Goal: Information Seeking & Learning: Understand process/instructions

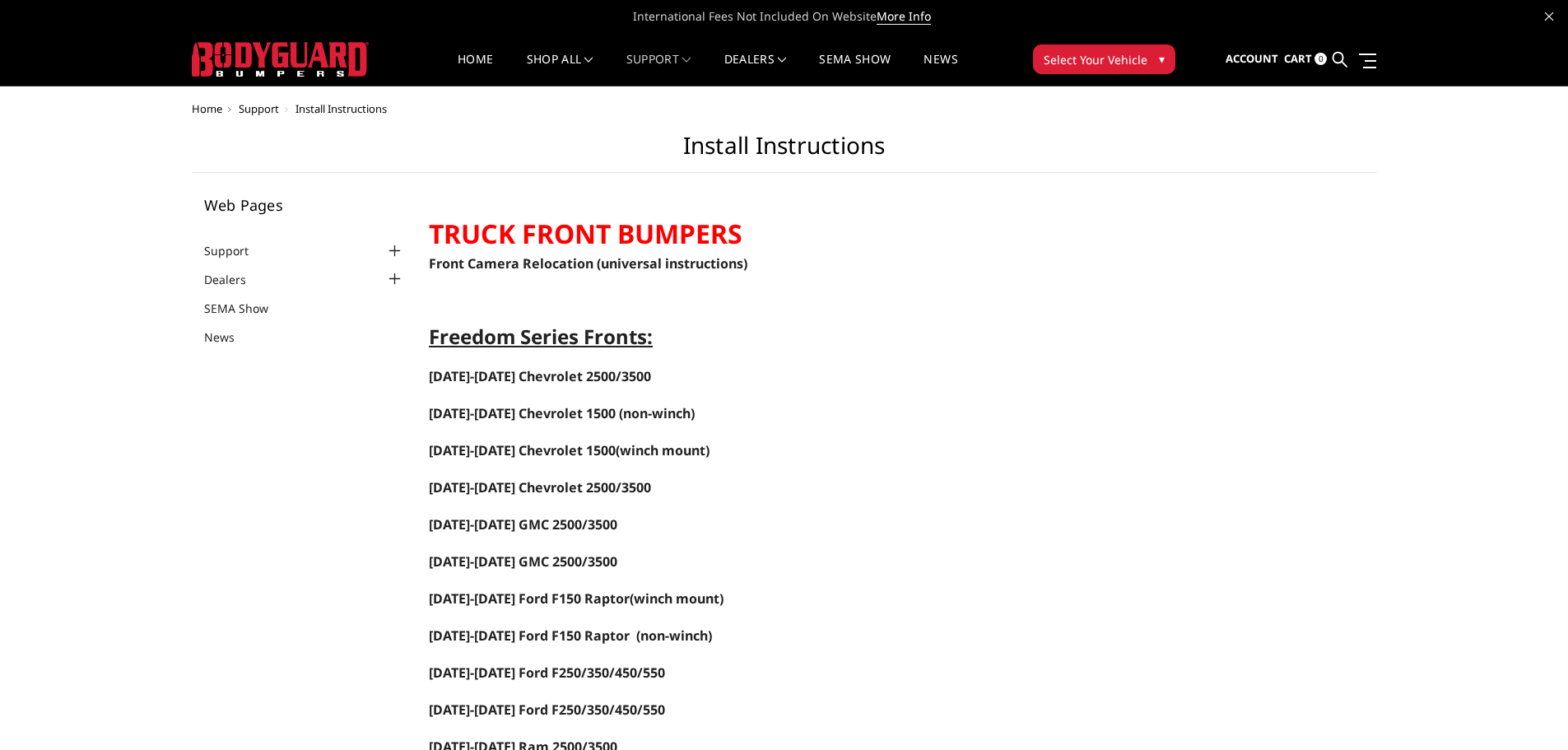
click at [1134, 61] on span "Select Your Vehicle" at bounding box center [1095, 60] width 104 height 18
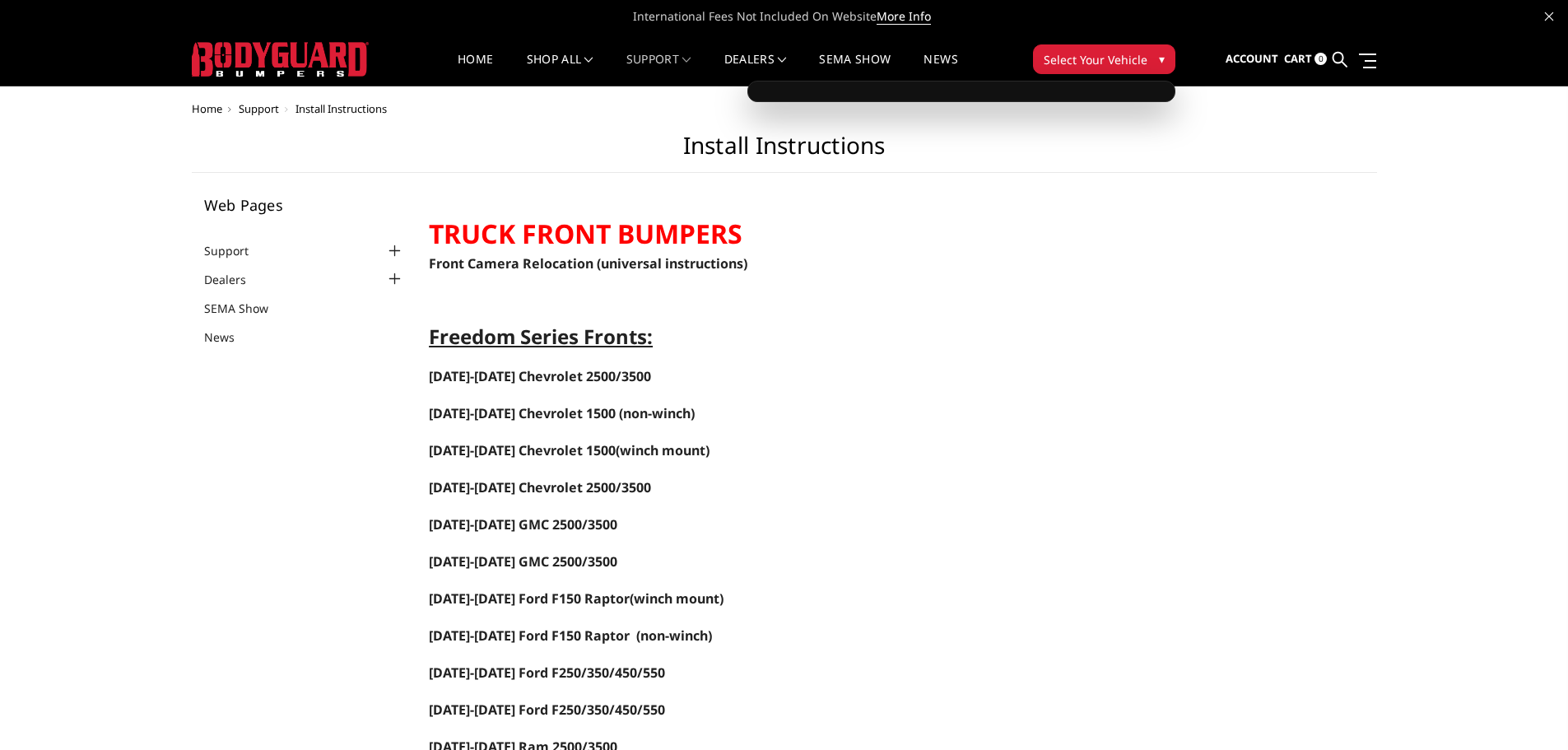
click at [1144, 92] on div at bounding box center [961, 91] width 428 height 21
click at [1159, 57] on span "▾" at bounding box center [1161, 59] width 6 height 18
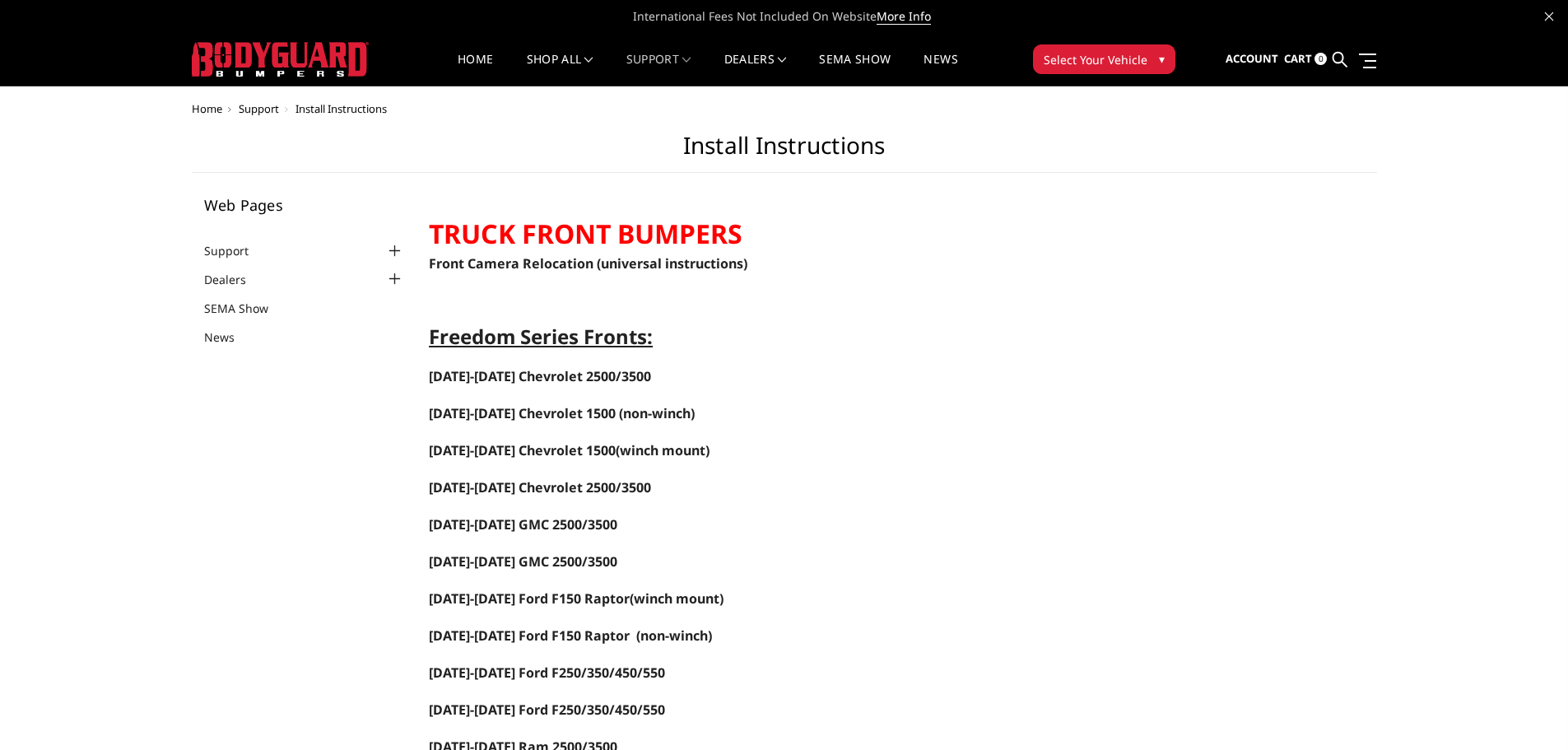
click at [1159, 57] on span "▾" at bounding box center [1161, 59] width 6 height 18
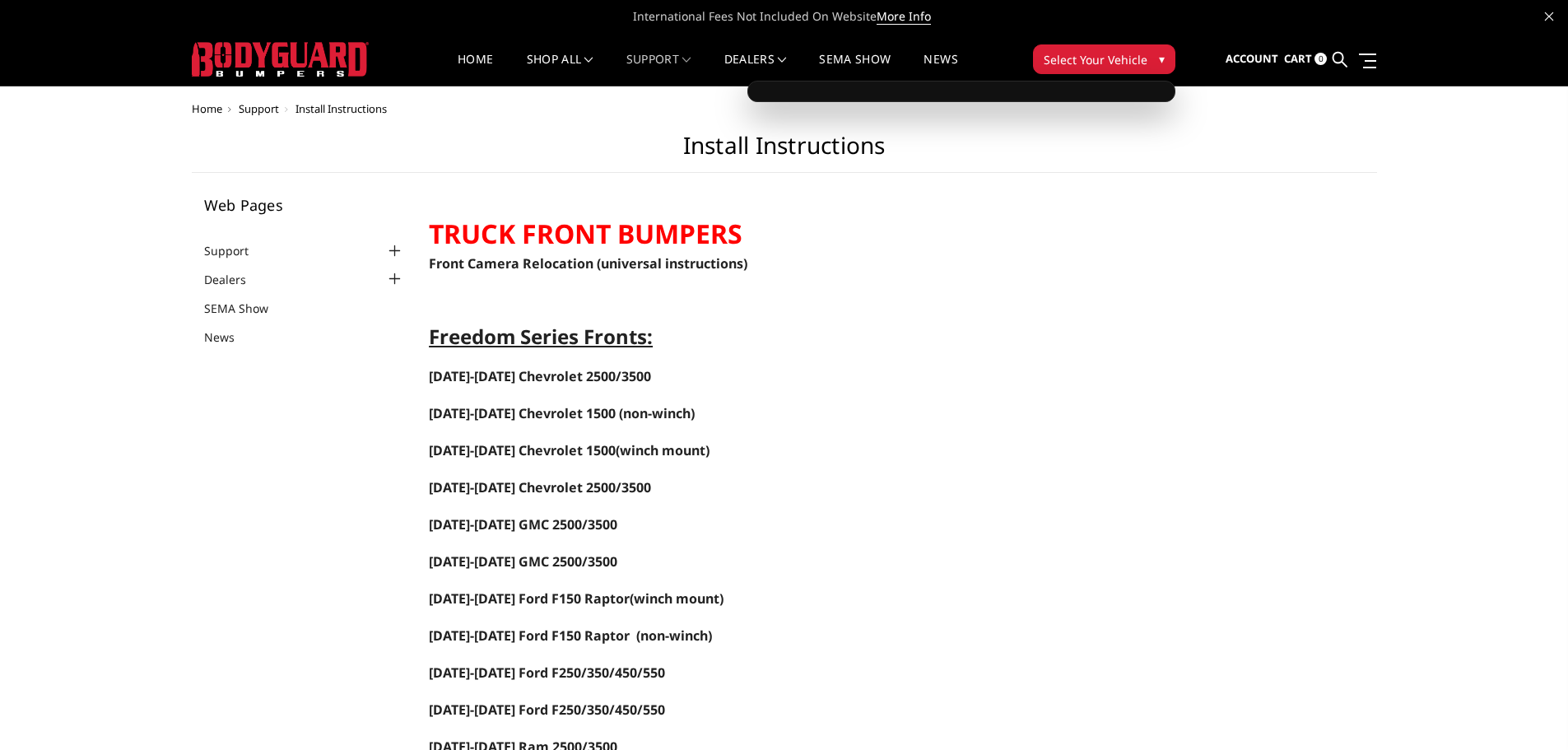
click at [909, 89] on div at bounding box center [961, 91] width 428 height 21
click at [1159, 57] on span "▾" at bounding box center [1161, 59] width 6 height 18
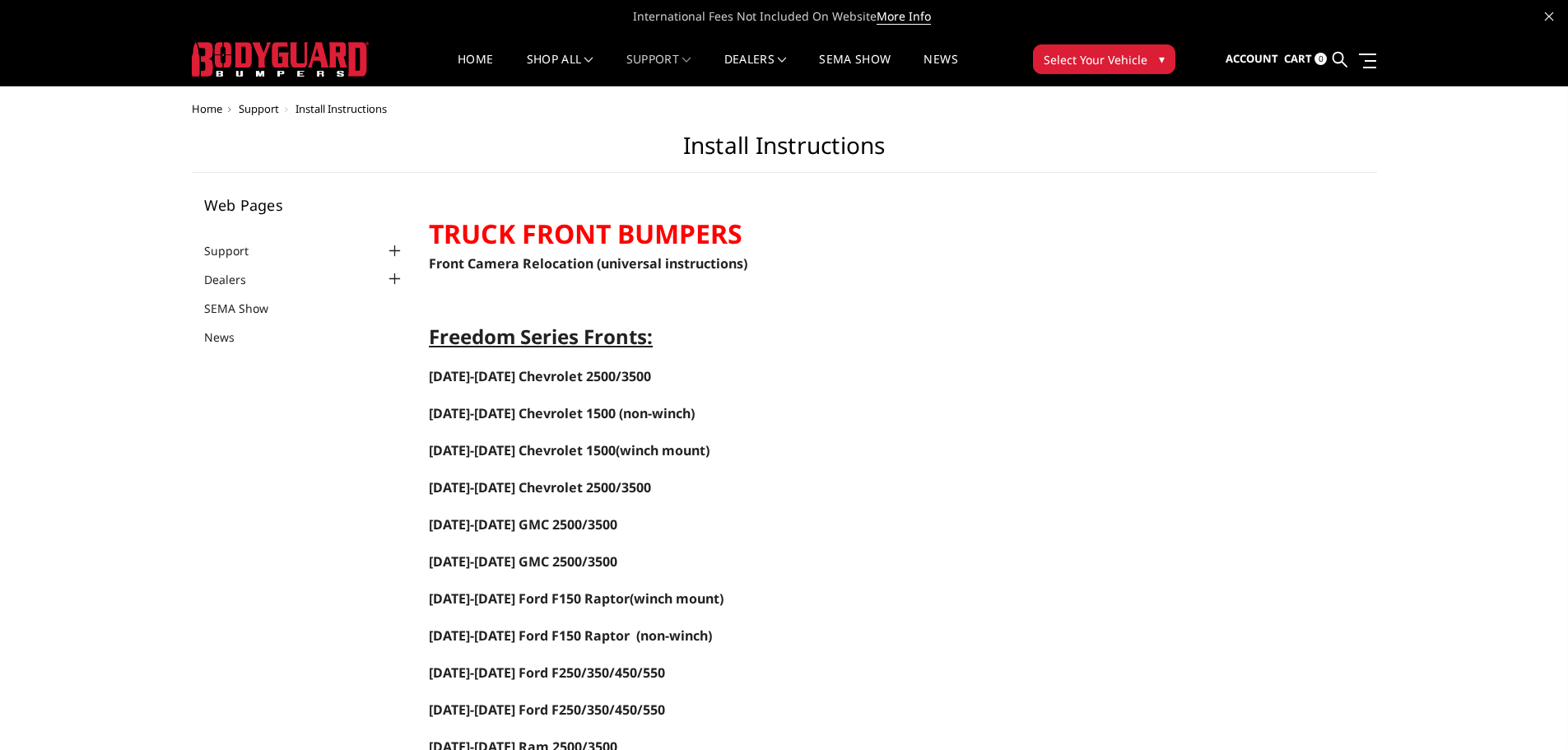
click at [1159, 57] on span "▾" at bounding box center [1161, 59] width 6 height 18
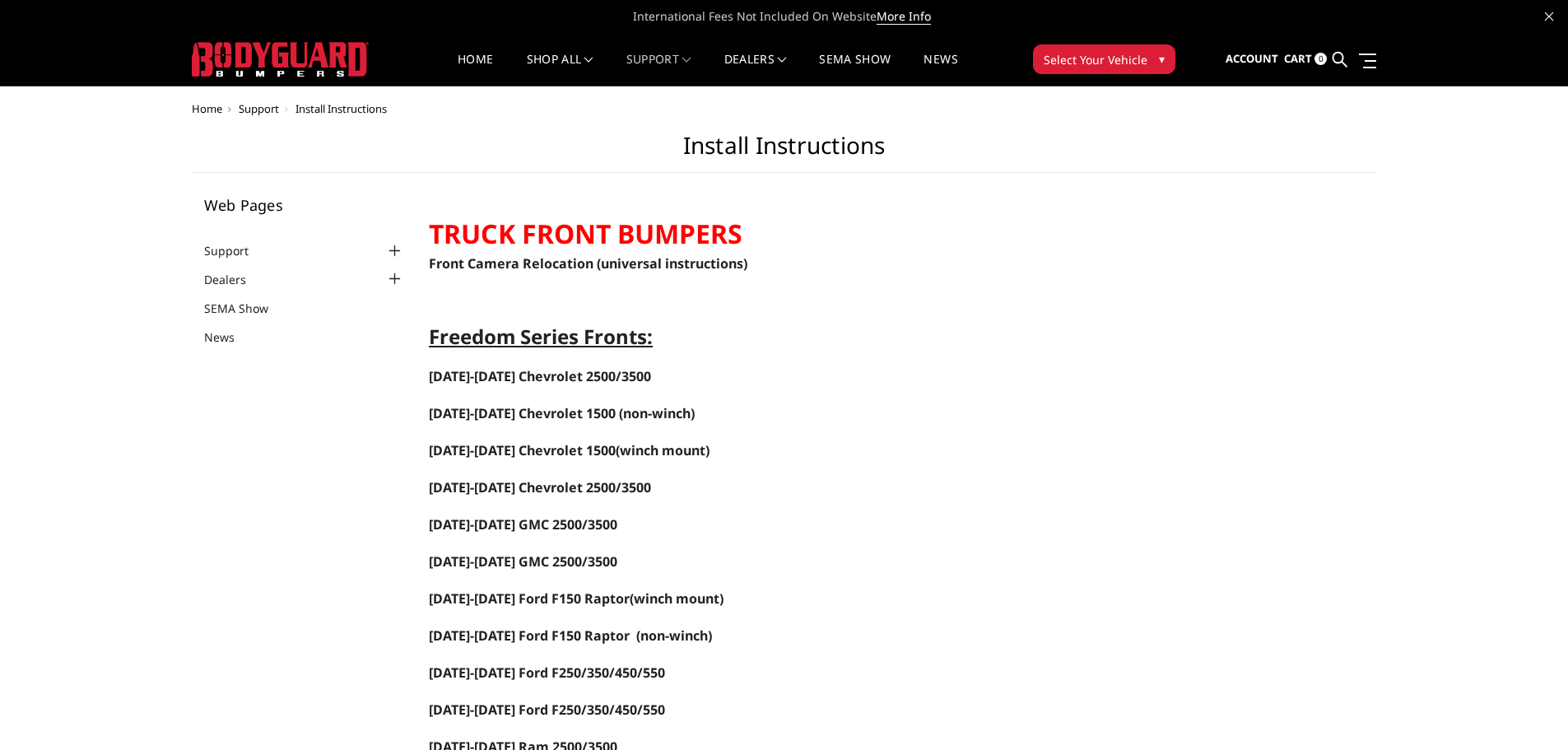
drag, startPoint x: 1069, startPoint y: 283, endPoint x: 935, endPoint y: 269, distance: 134.7
click at [470, 54] on link "Home" at bounding box center [476, 70] width 35 height 32
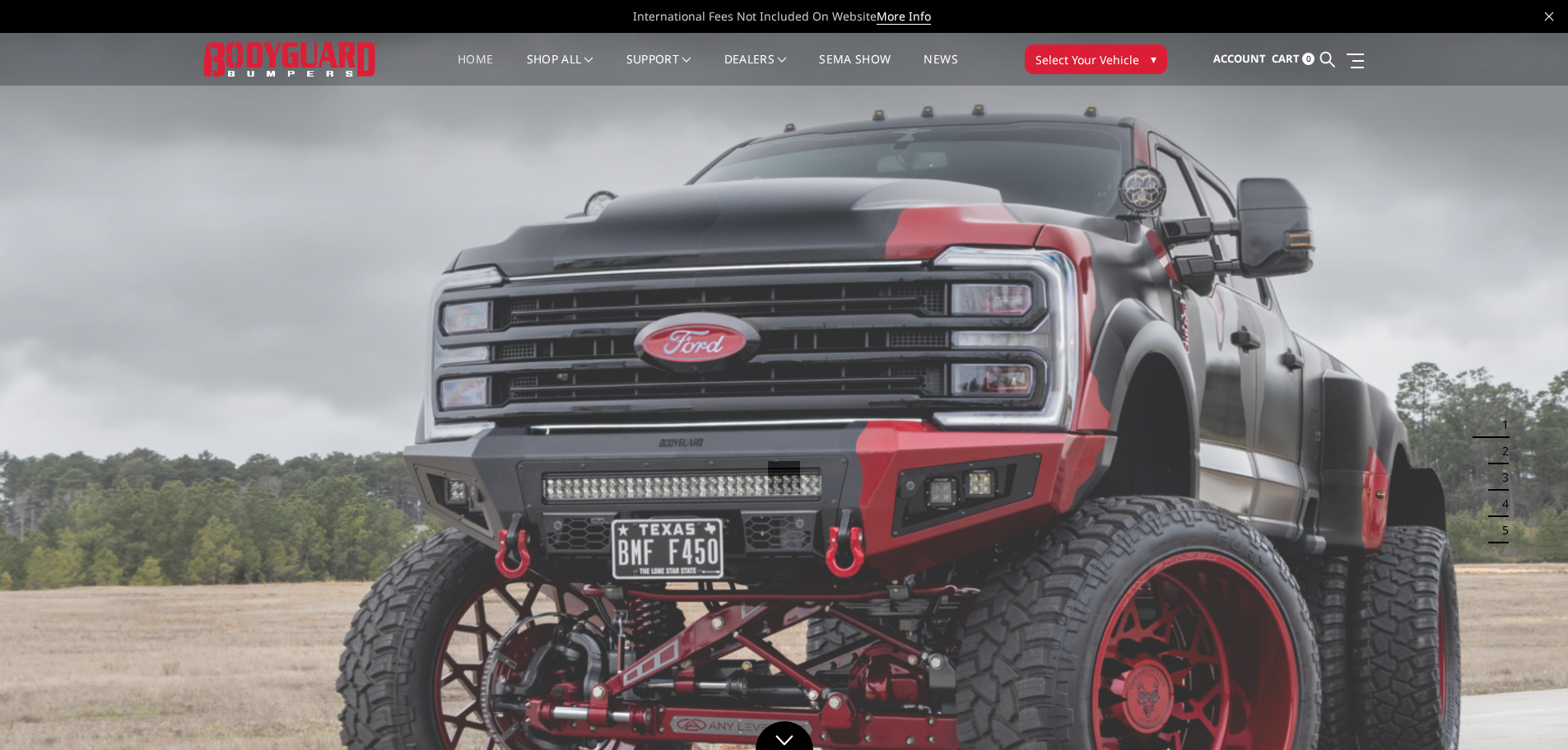
click at [1129, 63] on span "Select Your Vehicle" at bounding box center [1087, 60] width 104 height 18
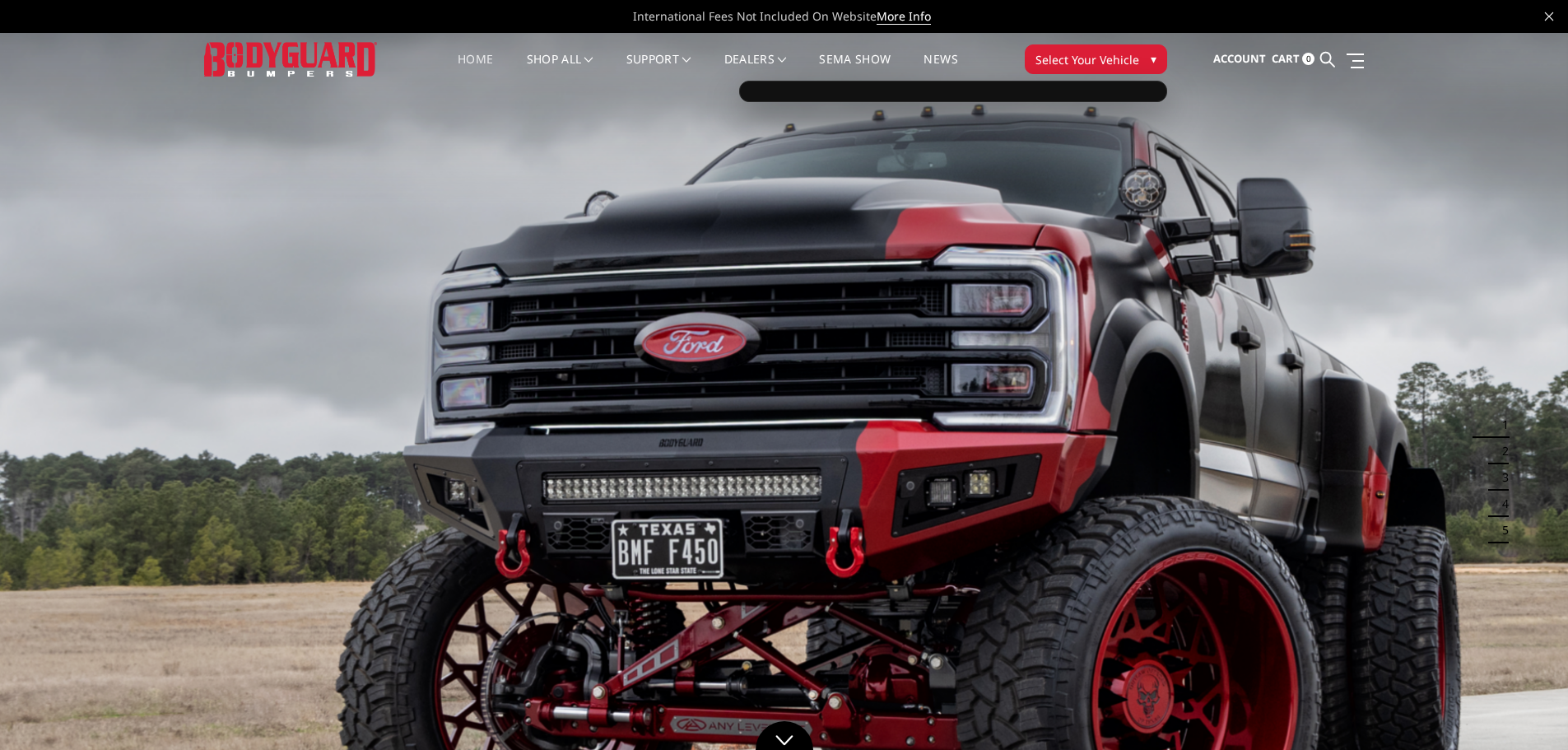
click at [1060, 99] on div at bounding box center [952, 91] width 428 height 21
click at [1058, 91] on div at bounding box center [952, 91] width 428 height 21
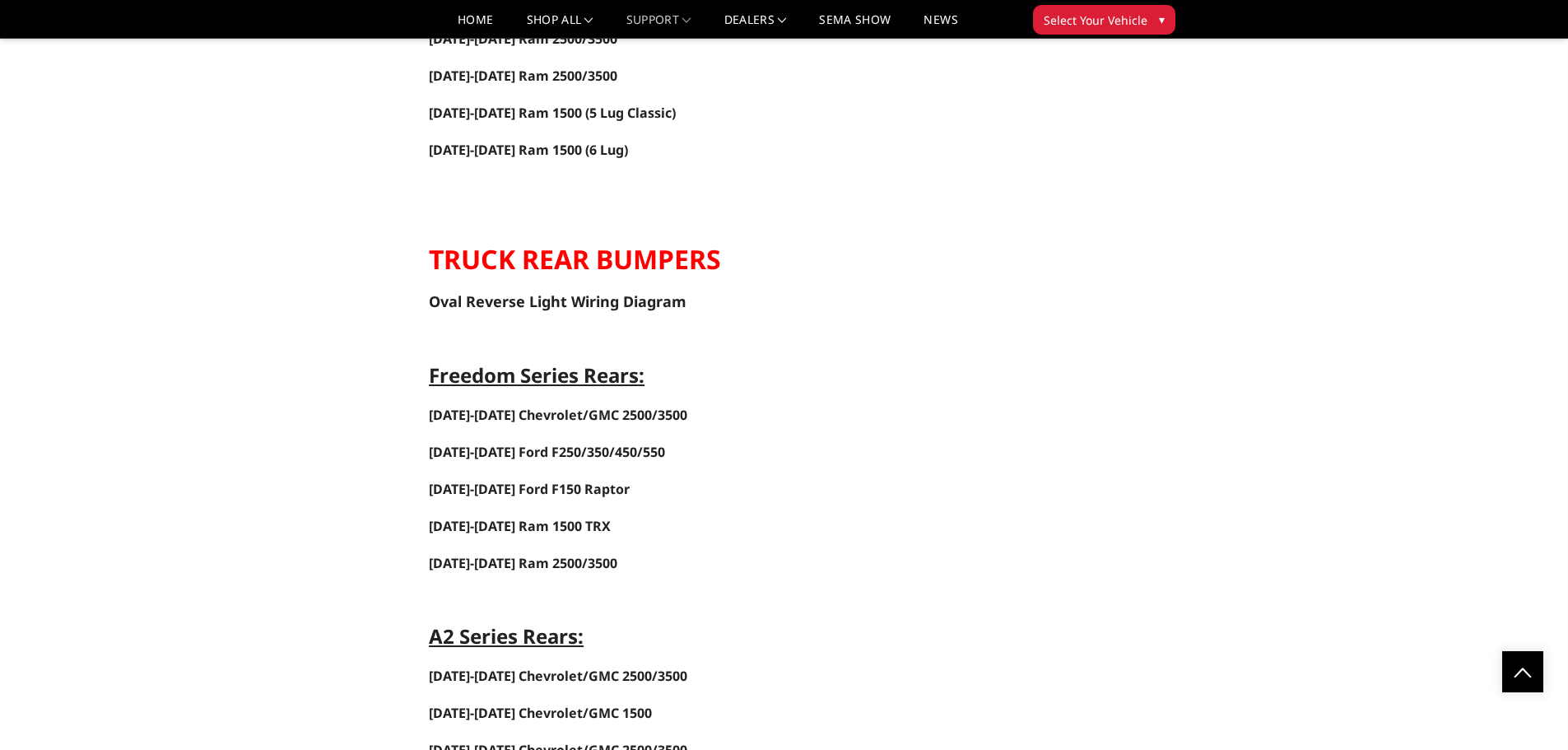
scroll to position [2469, 0]
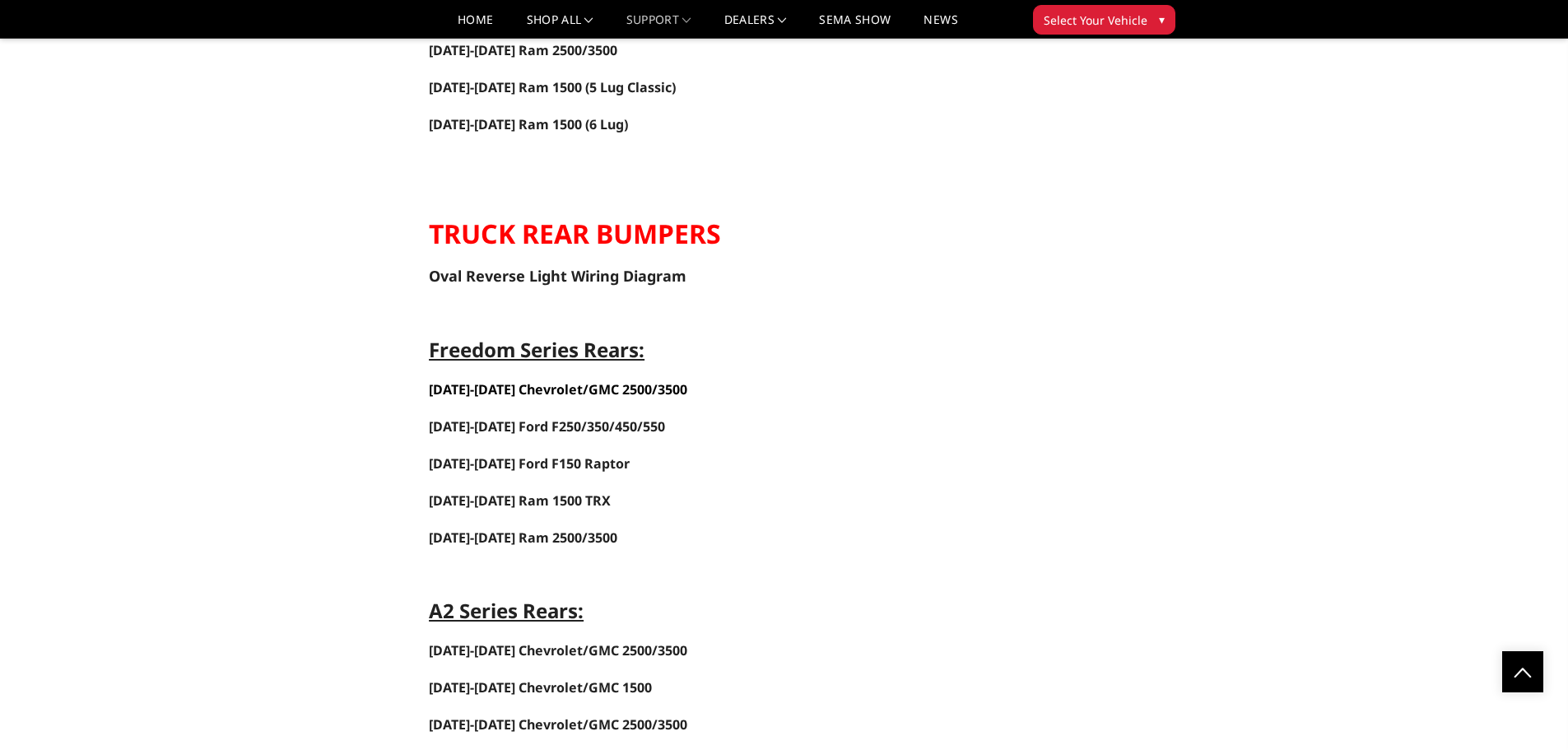
click at [526, 385] on span "[DATE]-[DATE] Chevrolet/GMC 2500/3500" at bounding box center [558, 389] width 259 height 19
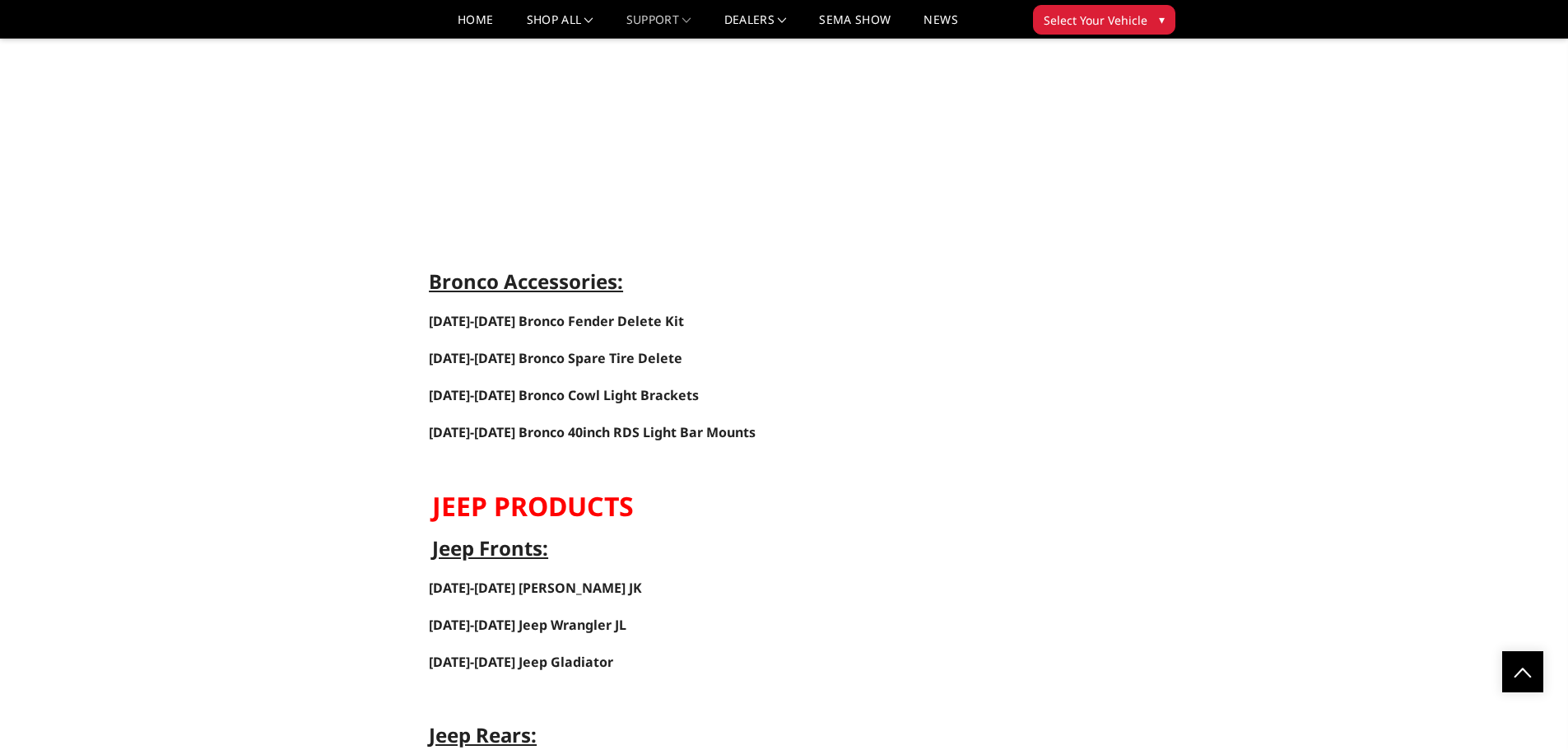
scroll to position [5349, 0]
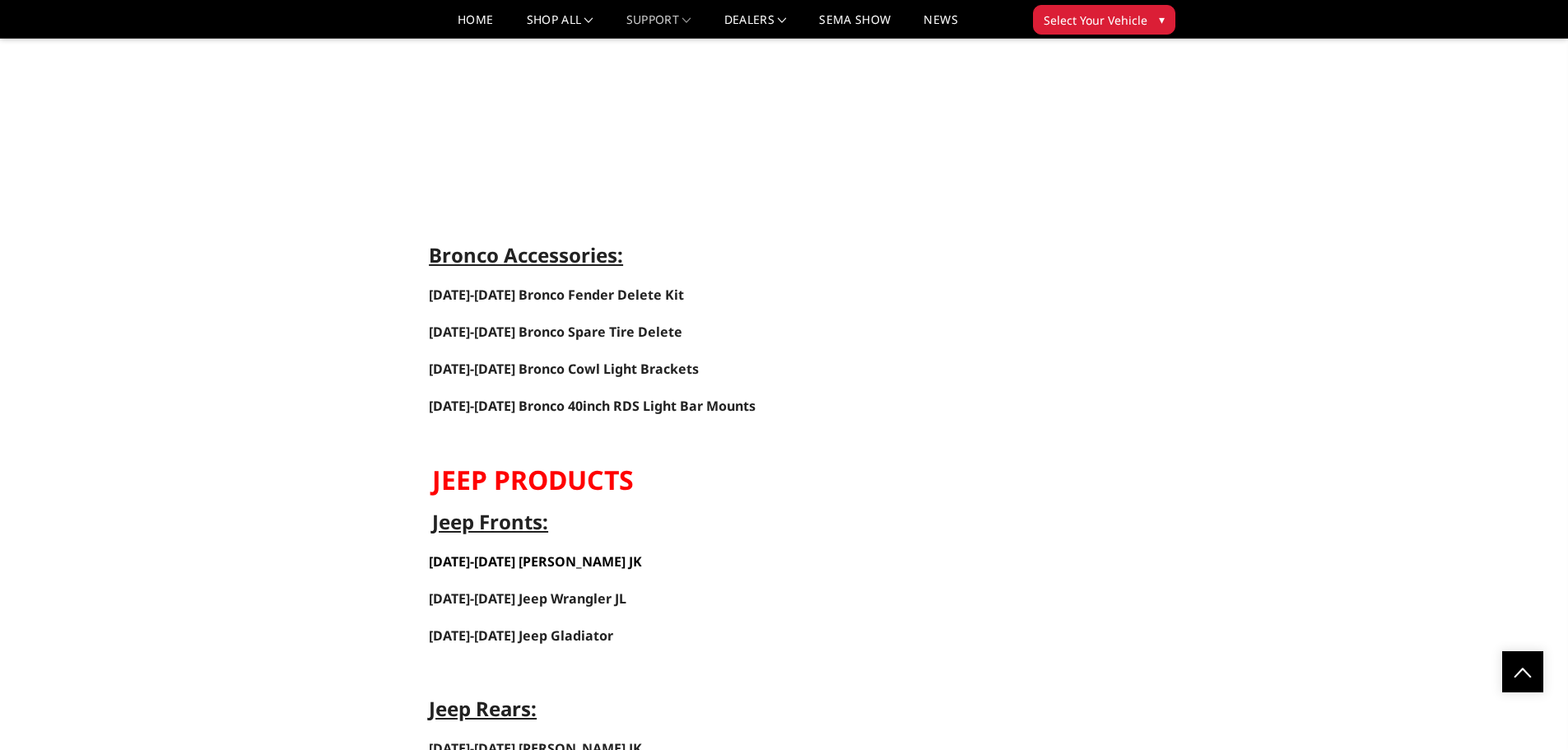
click at [555, 562] on span "[DATE]-[DATE] [PERSON_NAME] JK" at bounding box center [536, 561] width 214 height 19
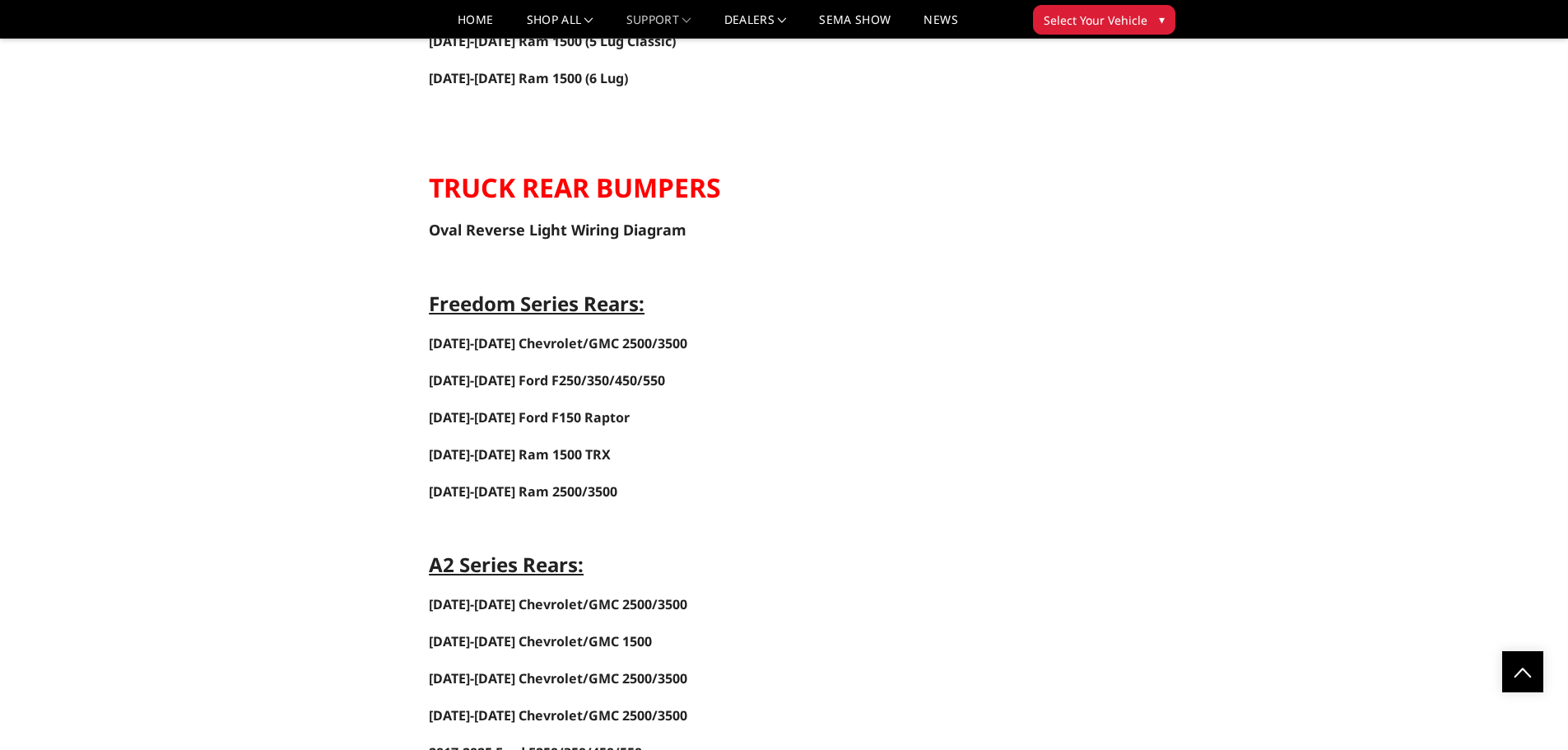
scroll to position [2469, 0]
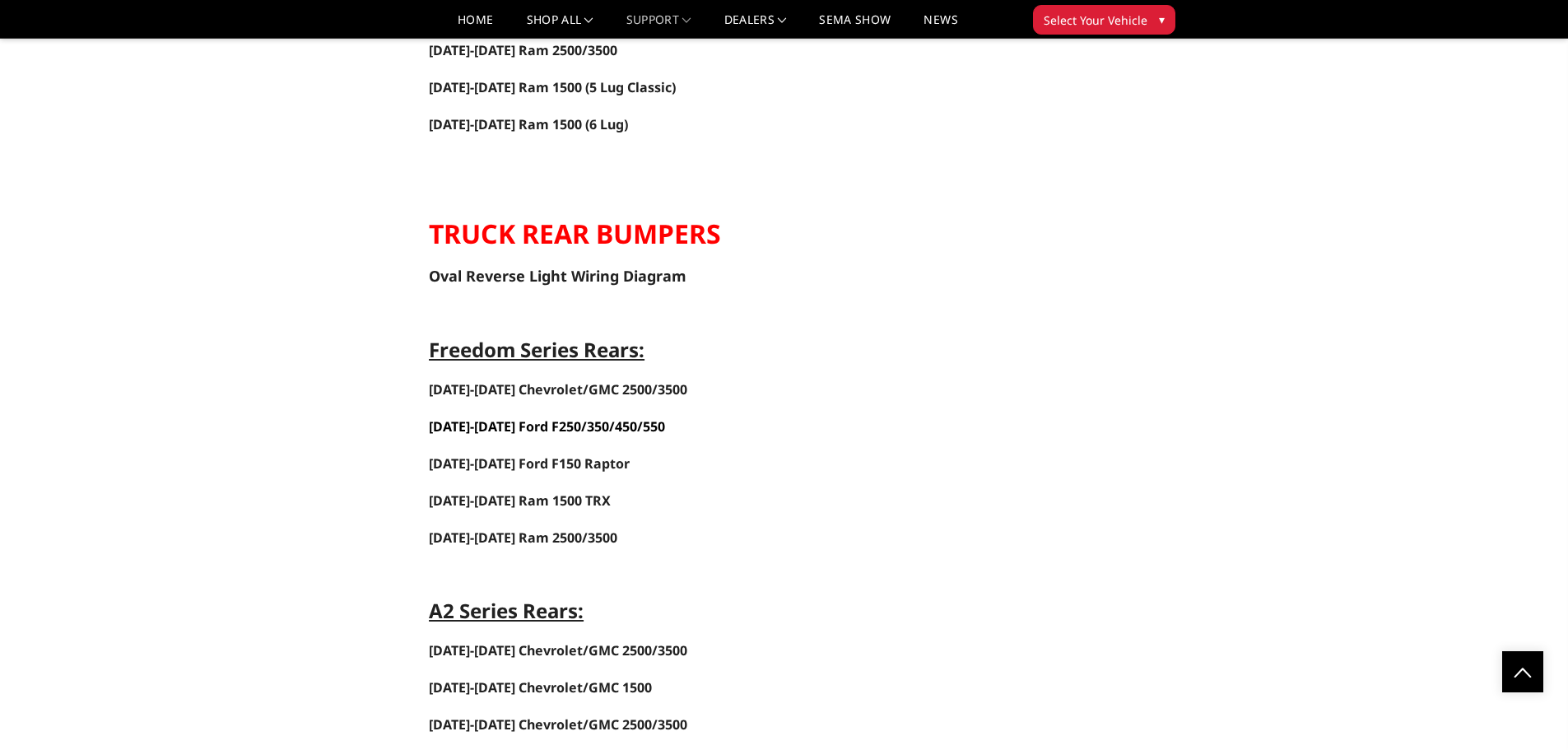
click at [506, 428] on span "[DATE]-[DATE] Ford F250/350/450/550" at bounding box center [547, 426] width 236 height 19
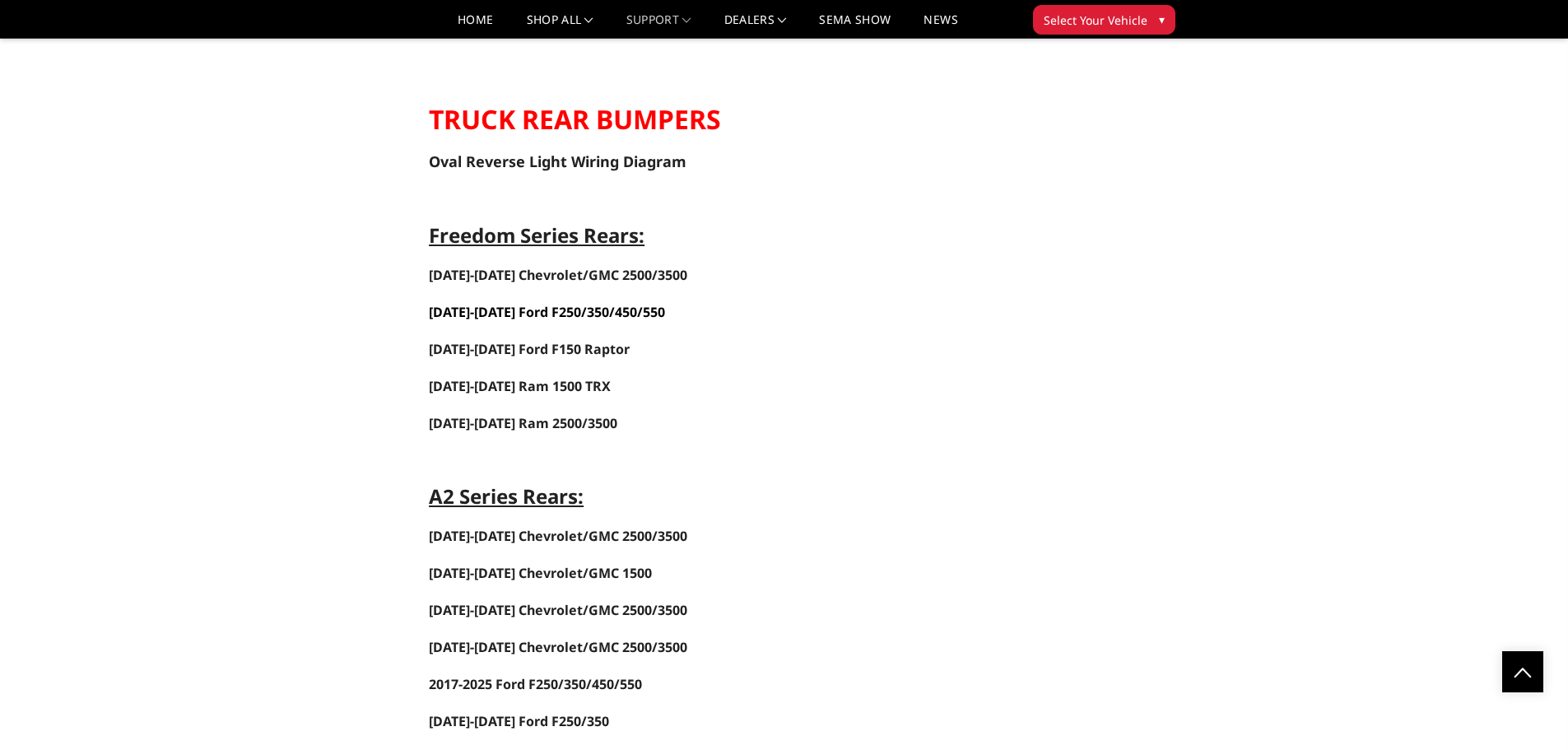
scroll to position [2633, 0]
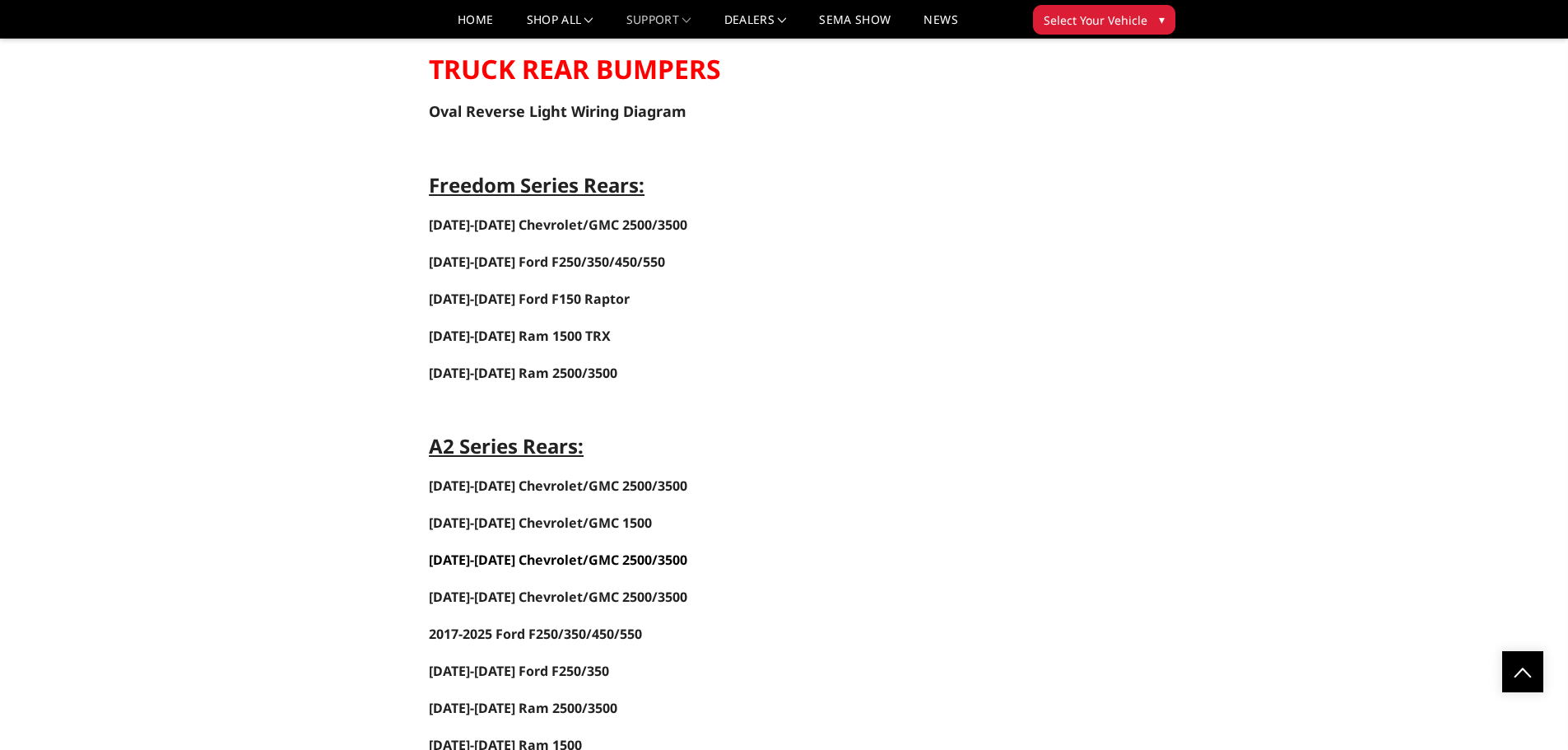
click at [533, 559] on link "[DATE]-[DATE] Chevrolet/GMC 2500/3500" at bounding box center [558, 559] width 259 height 19
